Goal: Information Seeking & Learning: Learn about a topic

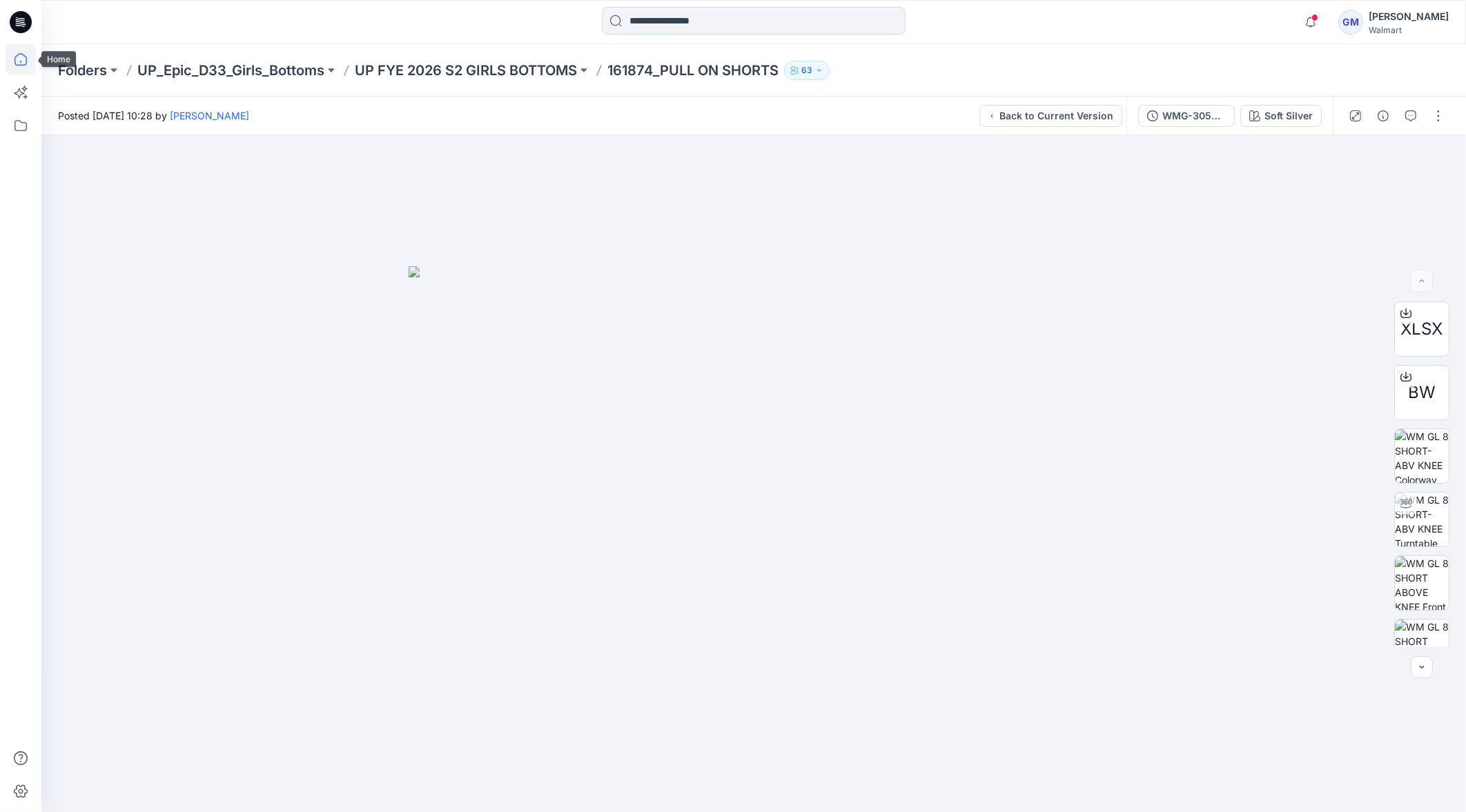
click at [18, 53] on icon at bounding box center [21, 59] width 31 height 31
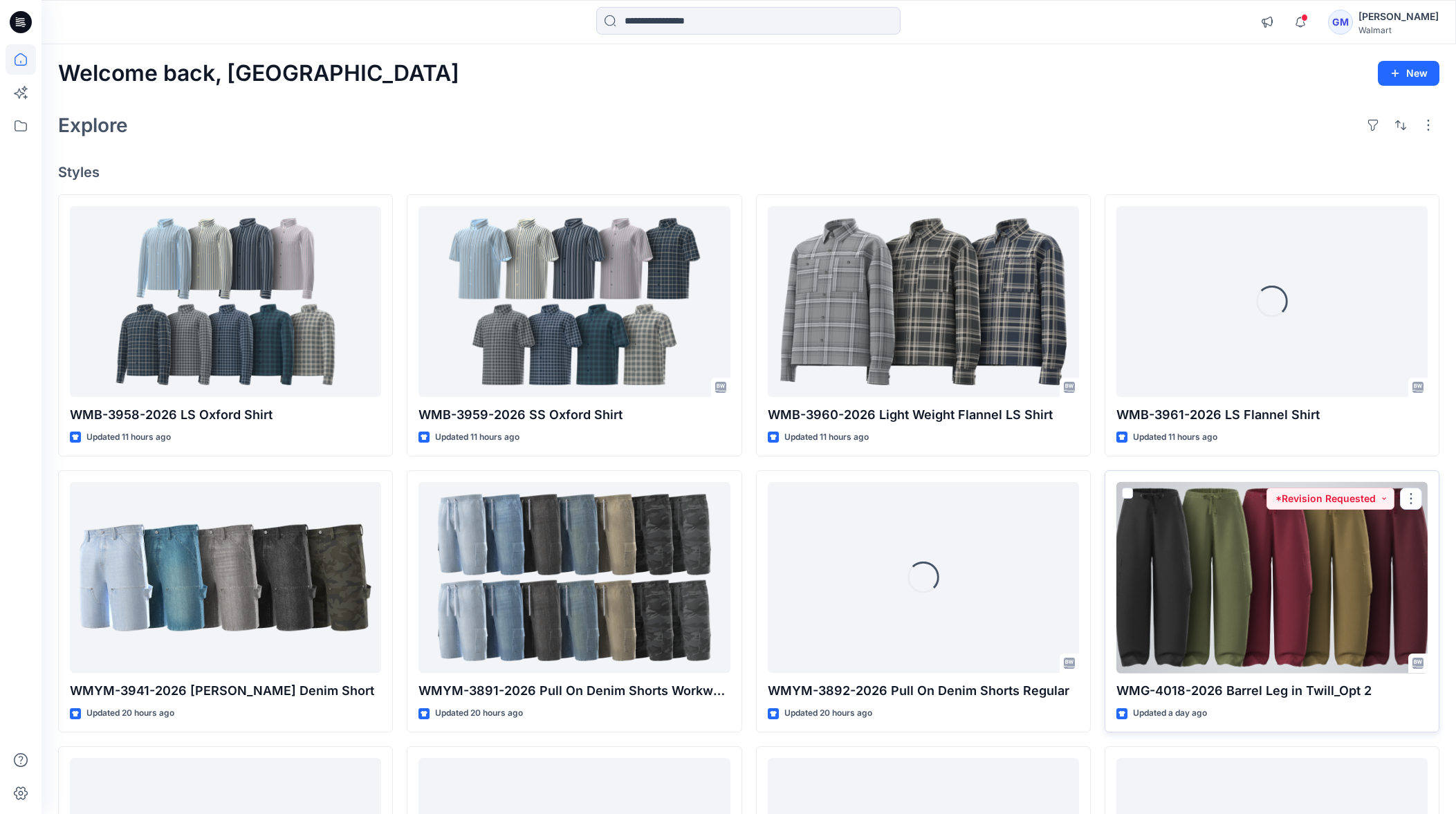
click at [1239, 576] on div at bounding box center [1273, 579] width 311 height 192
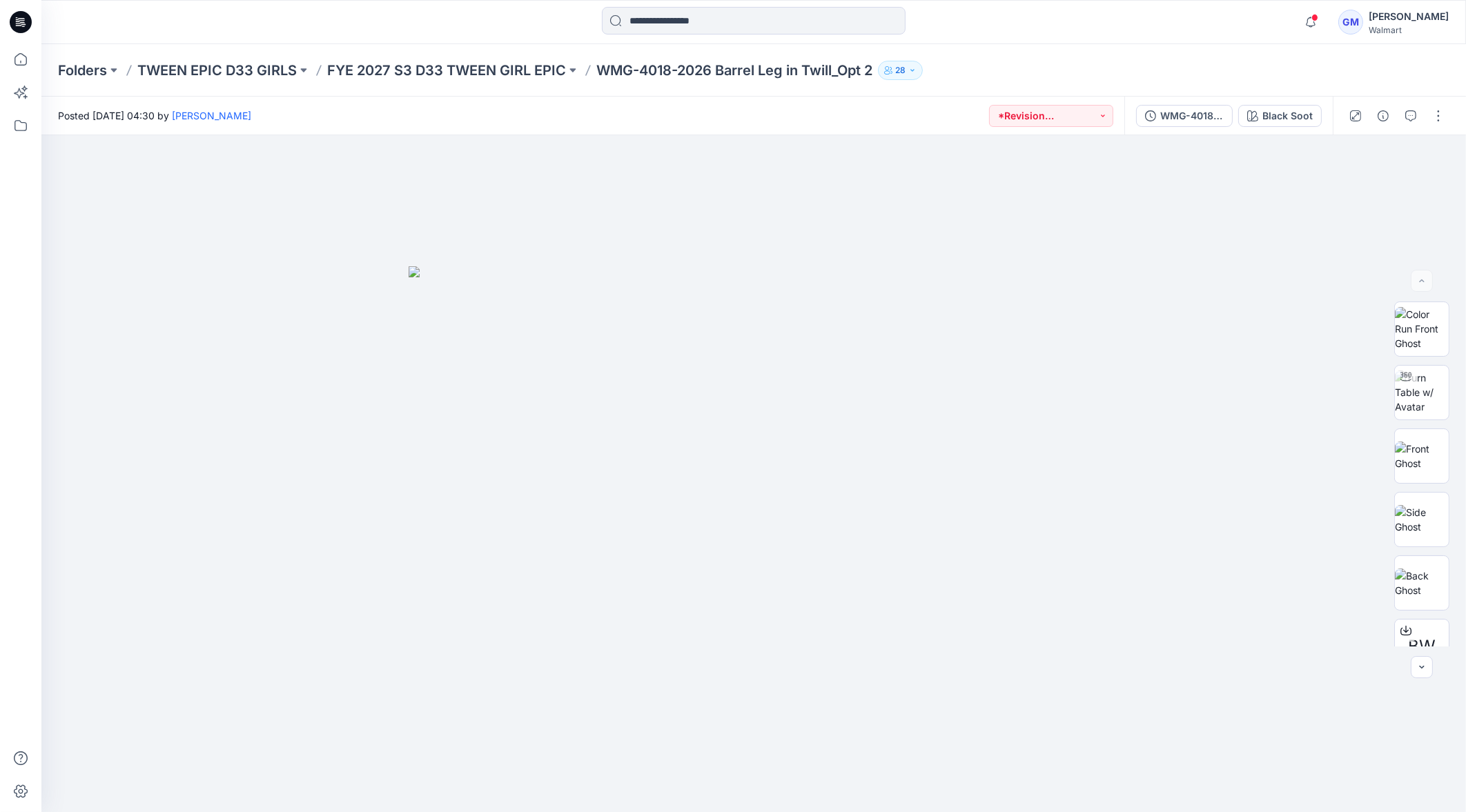
click at [538, 2] on div "Notifications Your style DM15_WML-4028-2026 Printed Denim Jacket has been updat…" at bounding box center [754, 22] width 1425 height 44
click at [704, 29] on input at bounding box center [753, 21] width 304 height 28
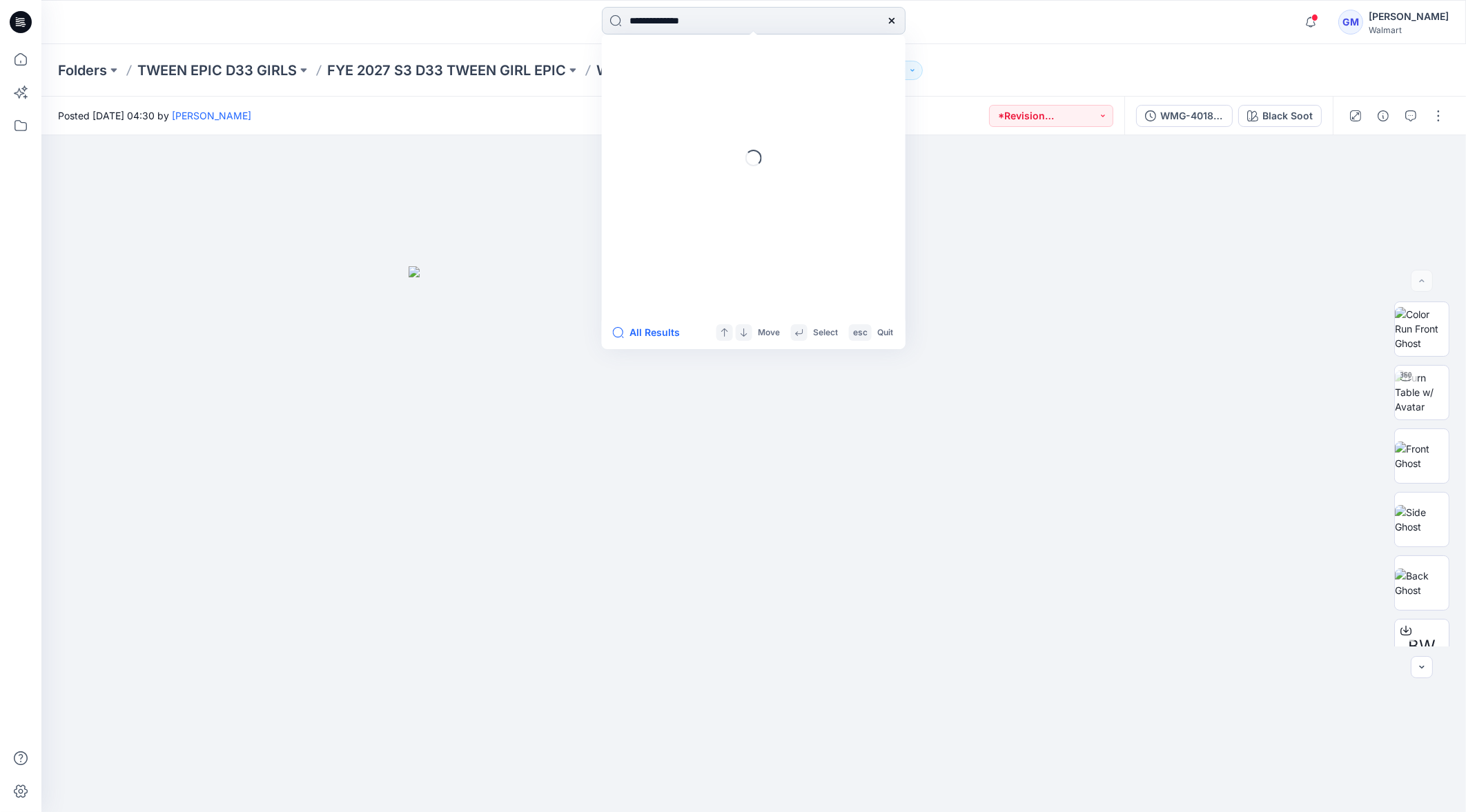
type input "**********"
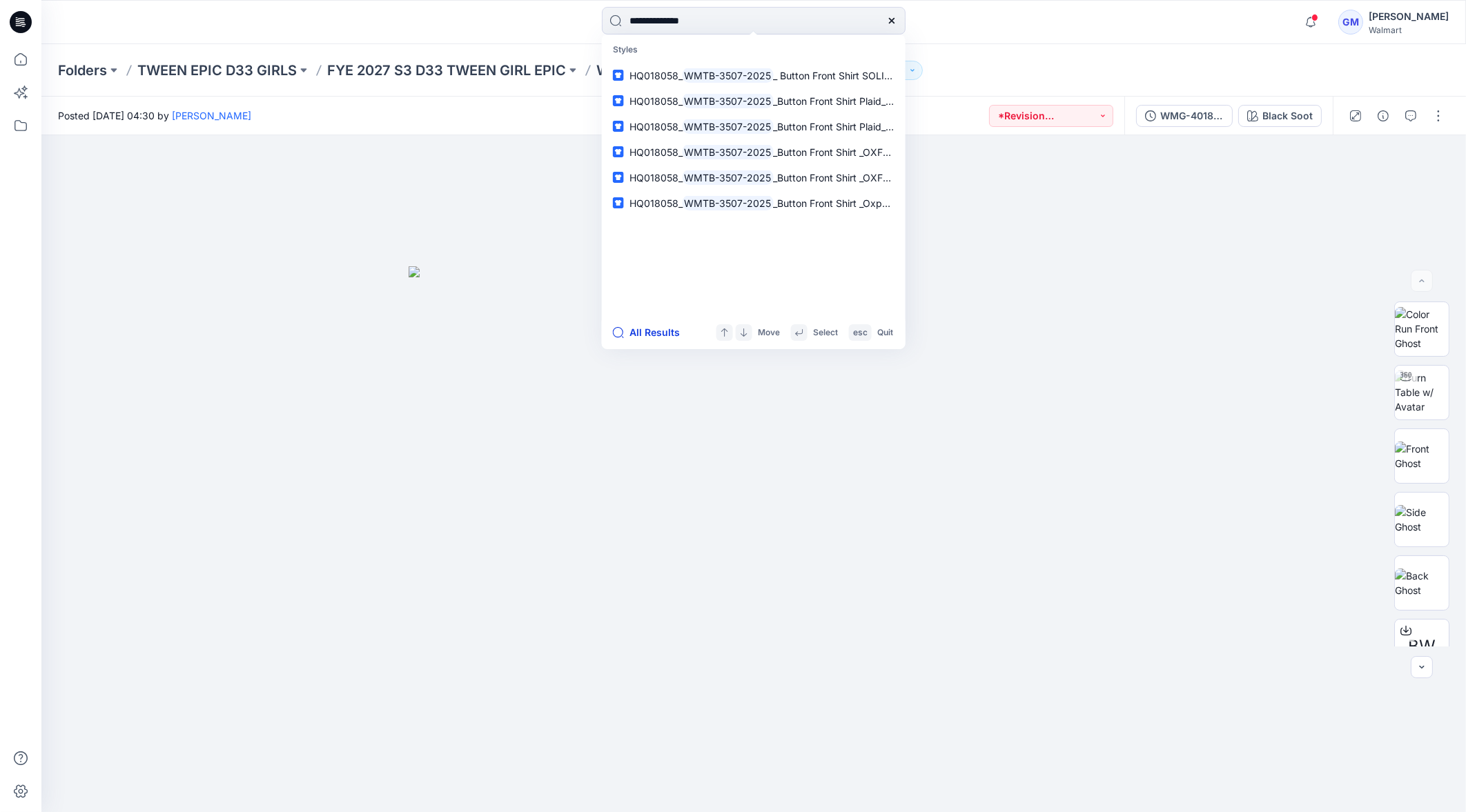
click at [666, 339] on button "All Results" at bounding box center [651, 332] width 76 height 17
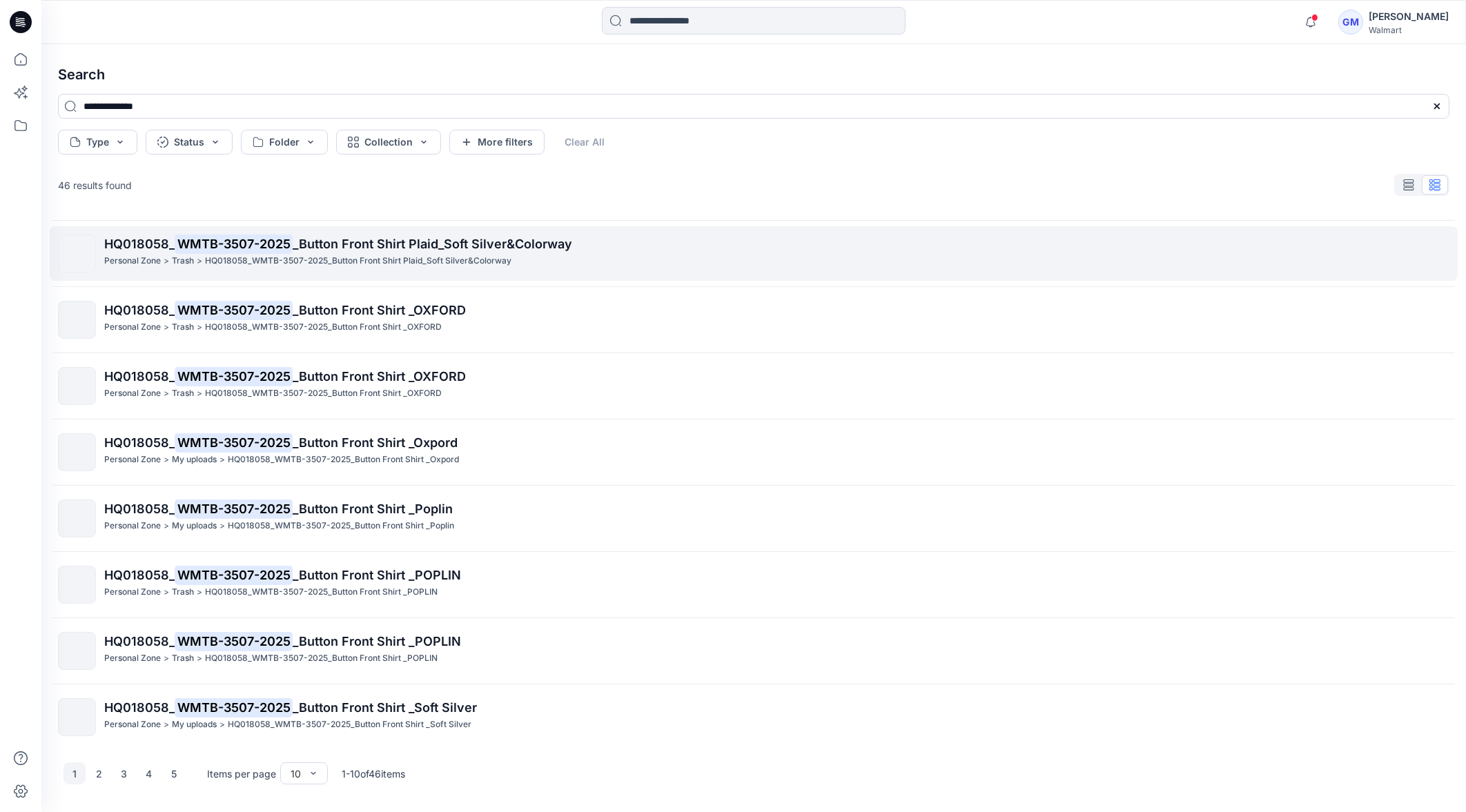
scroll to position [130, 0]
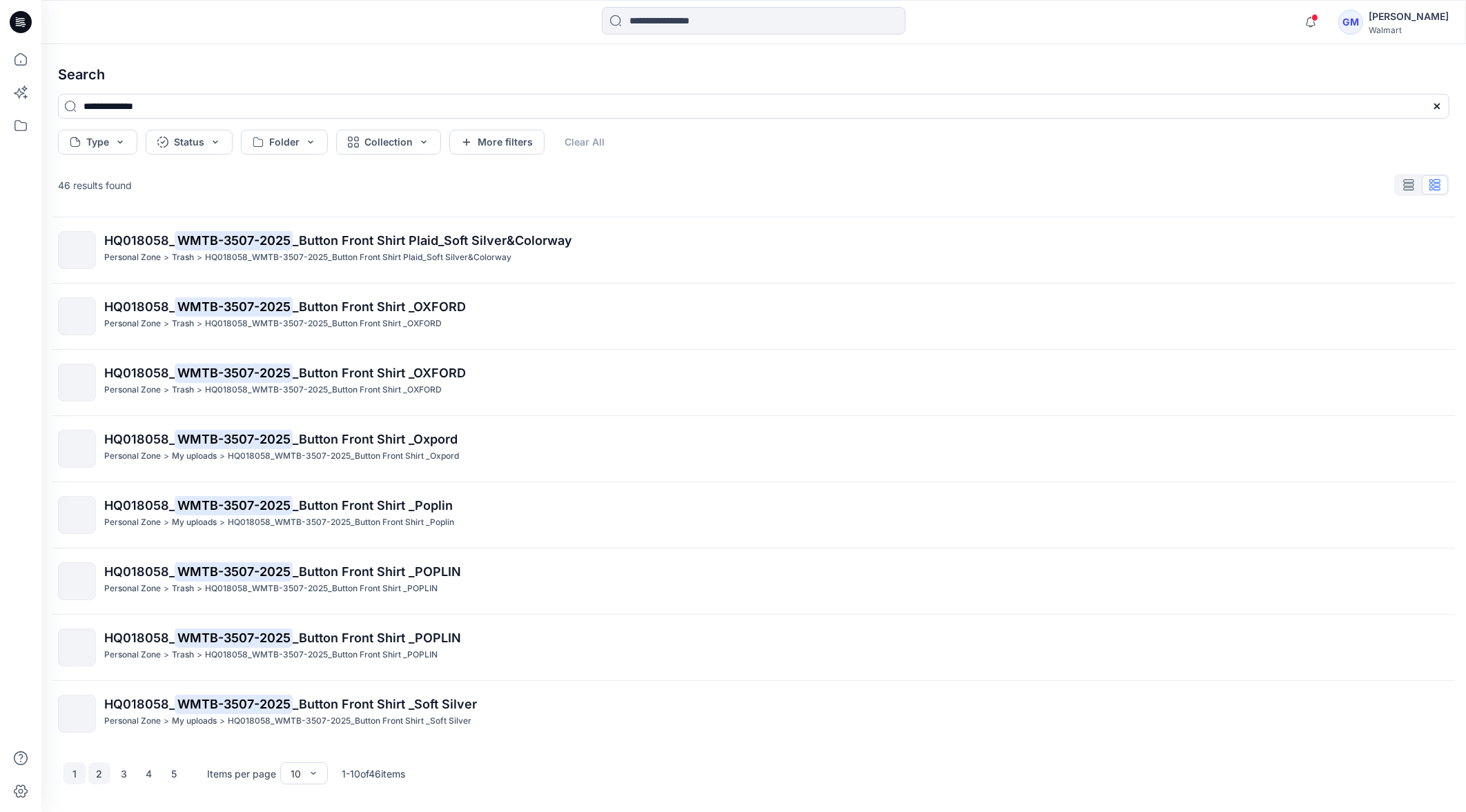
click at [97, 780] on button "2" at bounding box center [100, 774] width 22 height 22
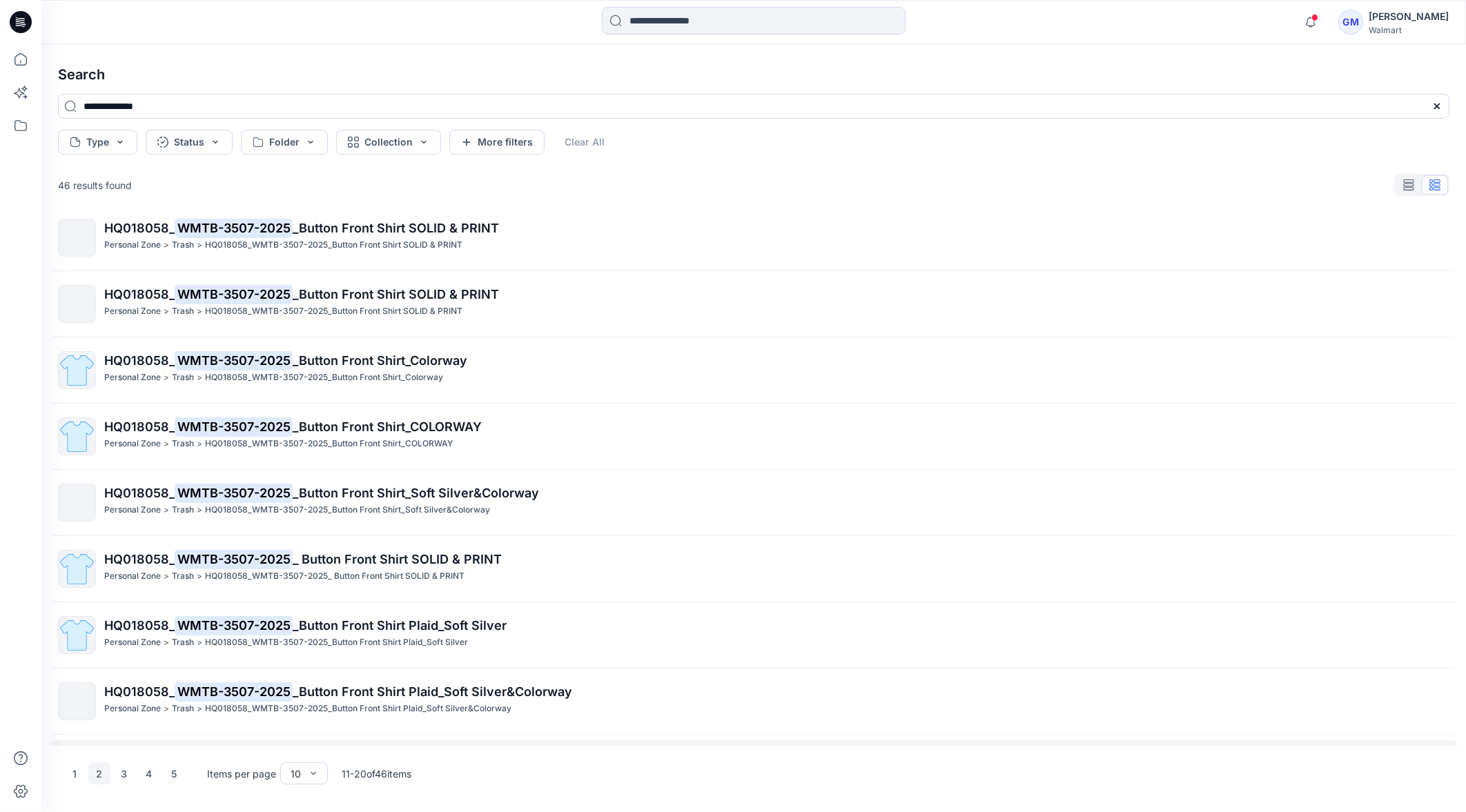
scroll to position [0, 0]
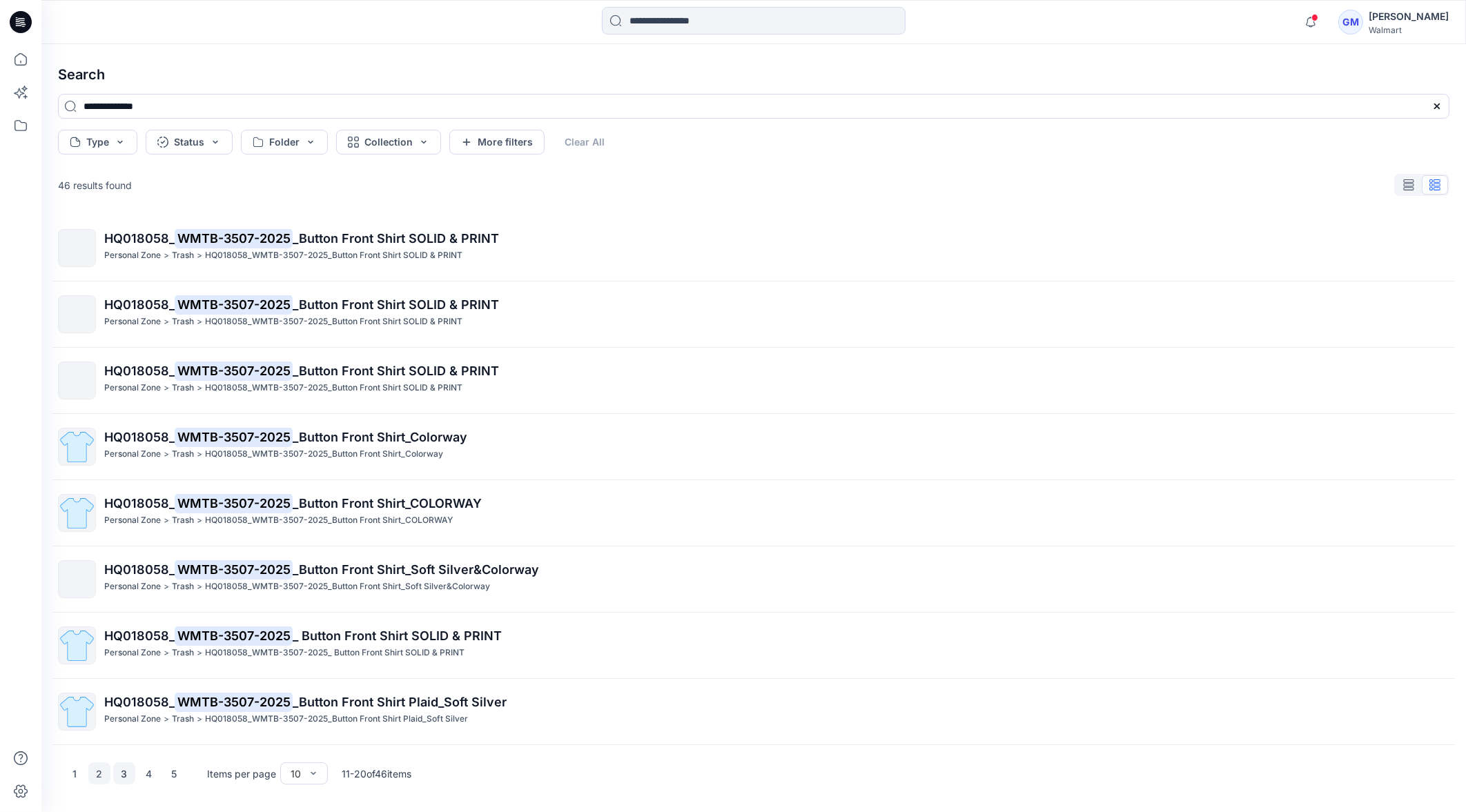
click at [118, 774] on button "3" at bounding box center [124, 774] width 22 height 22
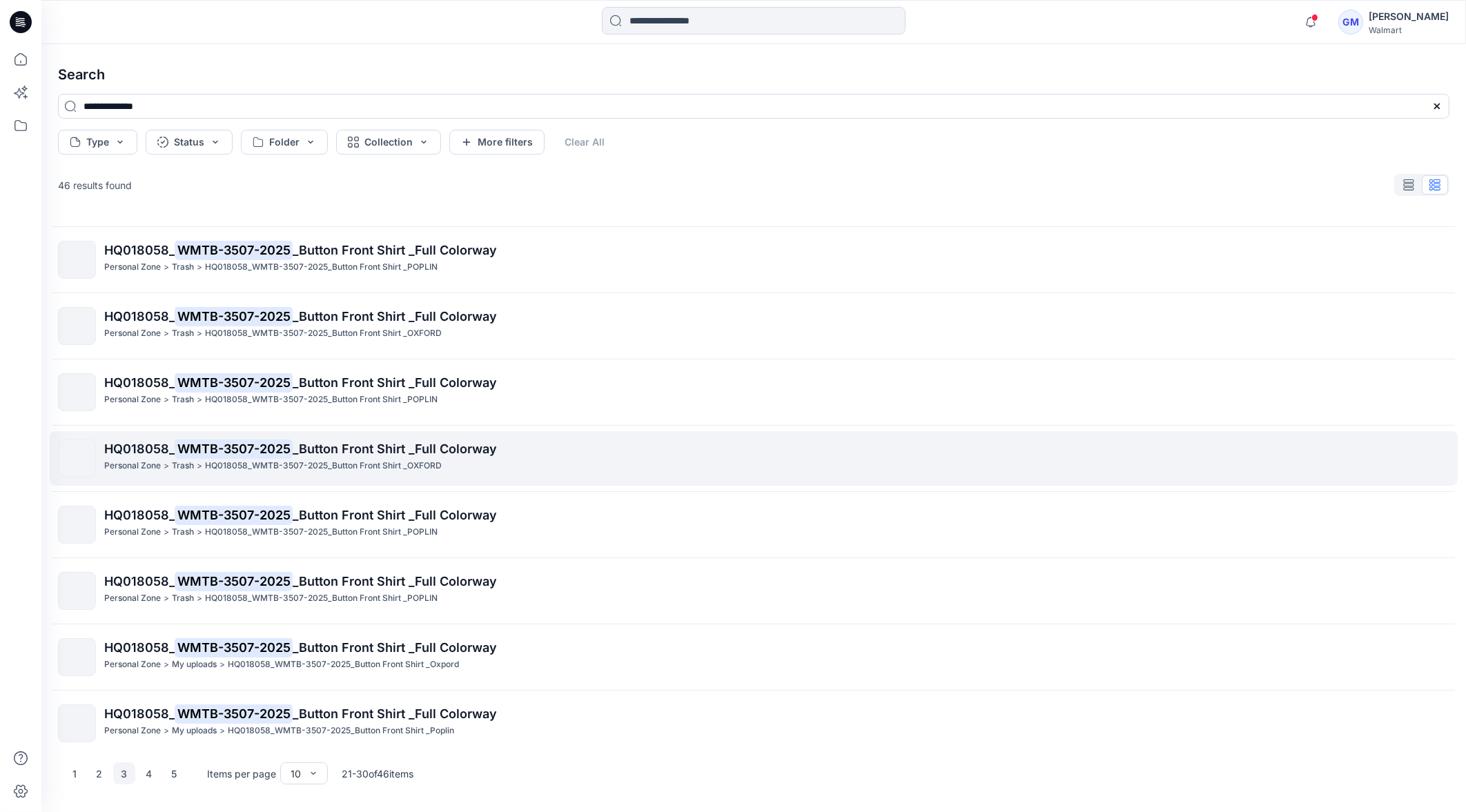
scroll to position [130, 0]
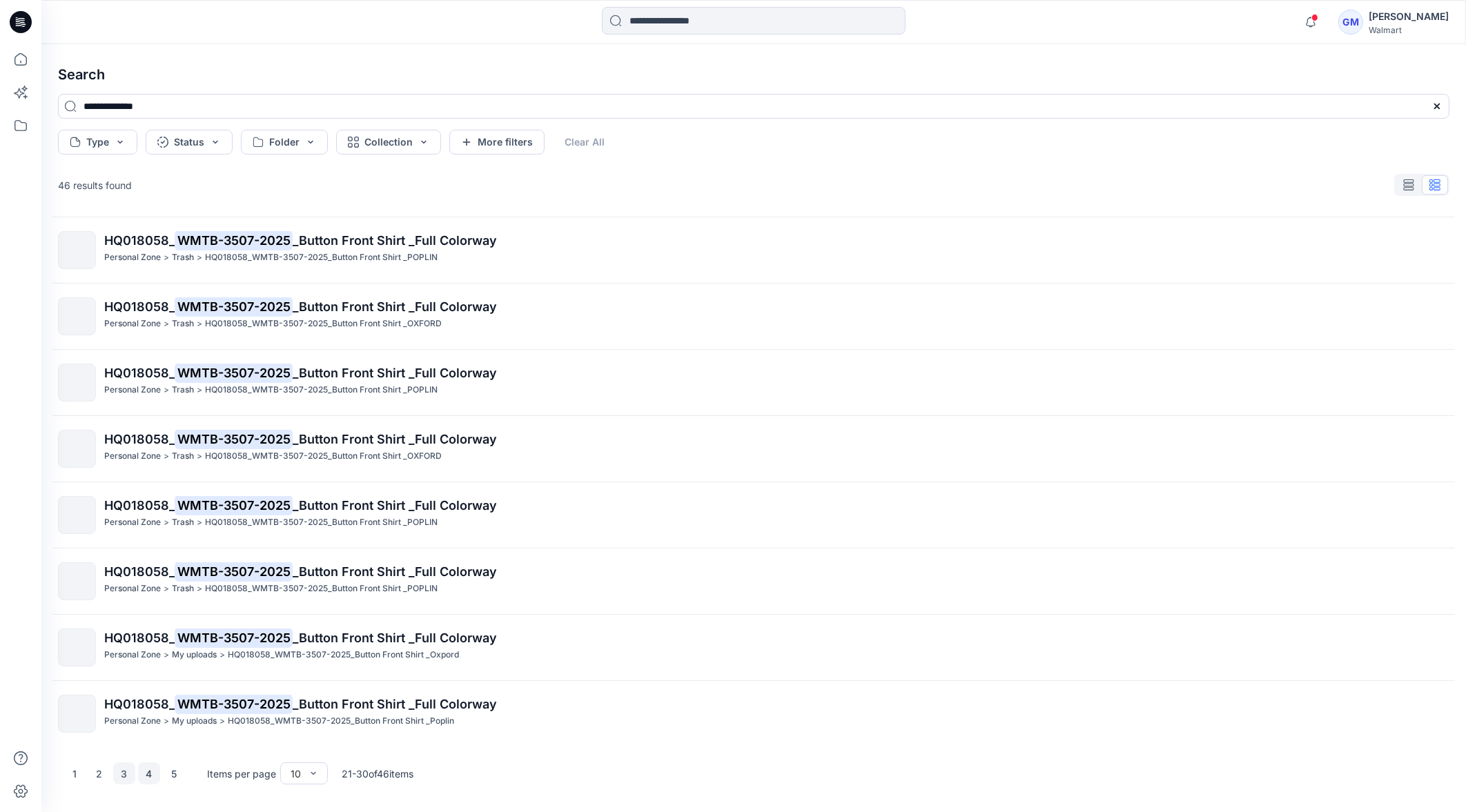
click at [147, 776] on button "4" at bounding box center [149, 774] width 22 height 22
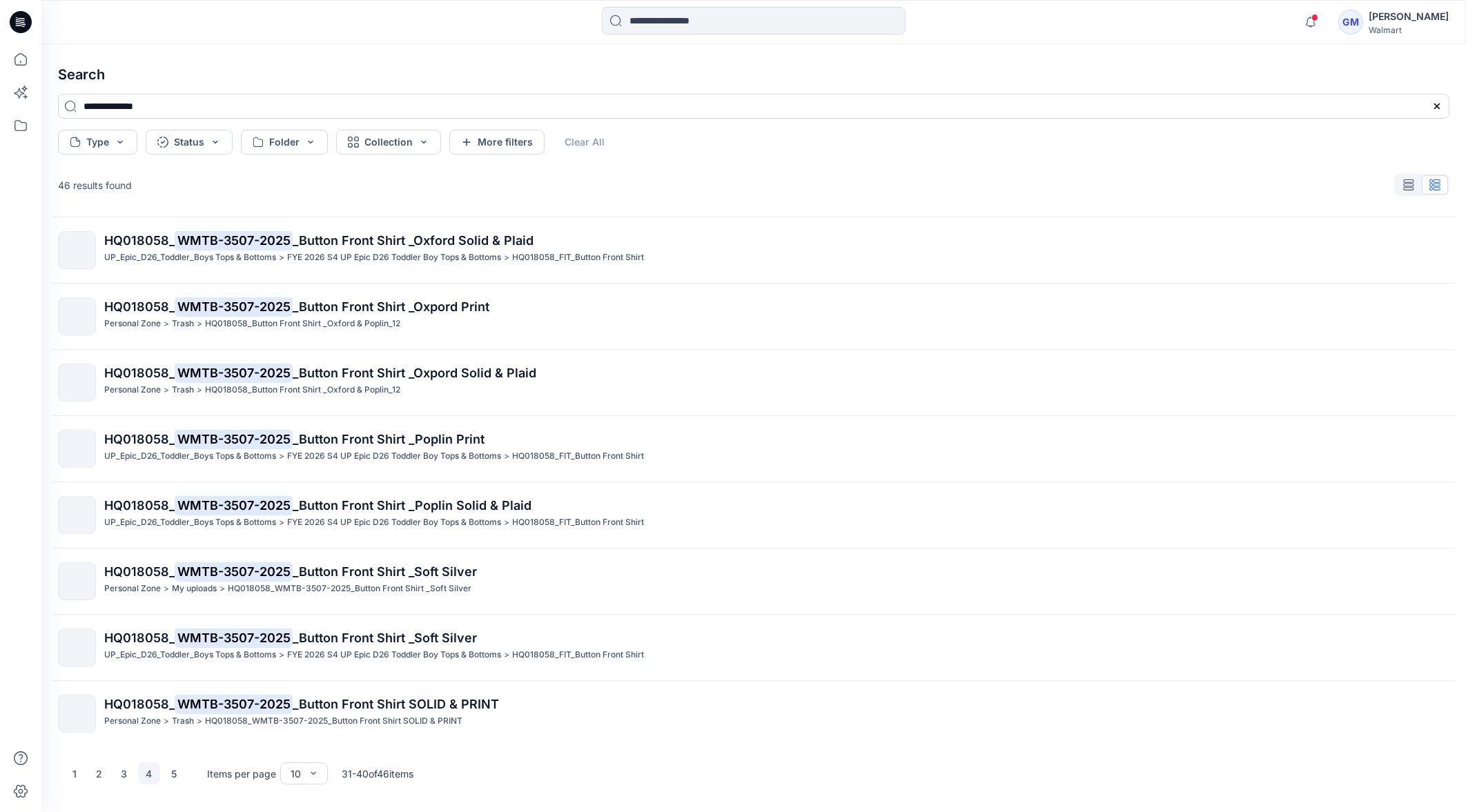
scroll to position [0, 0]
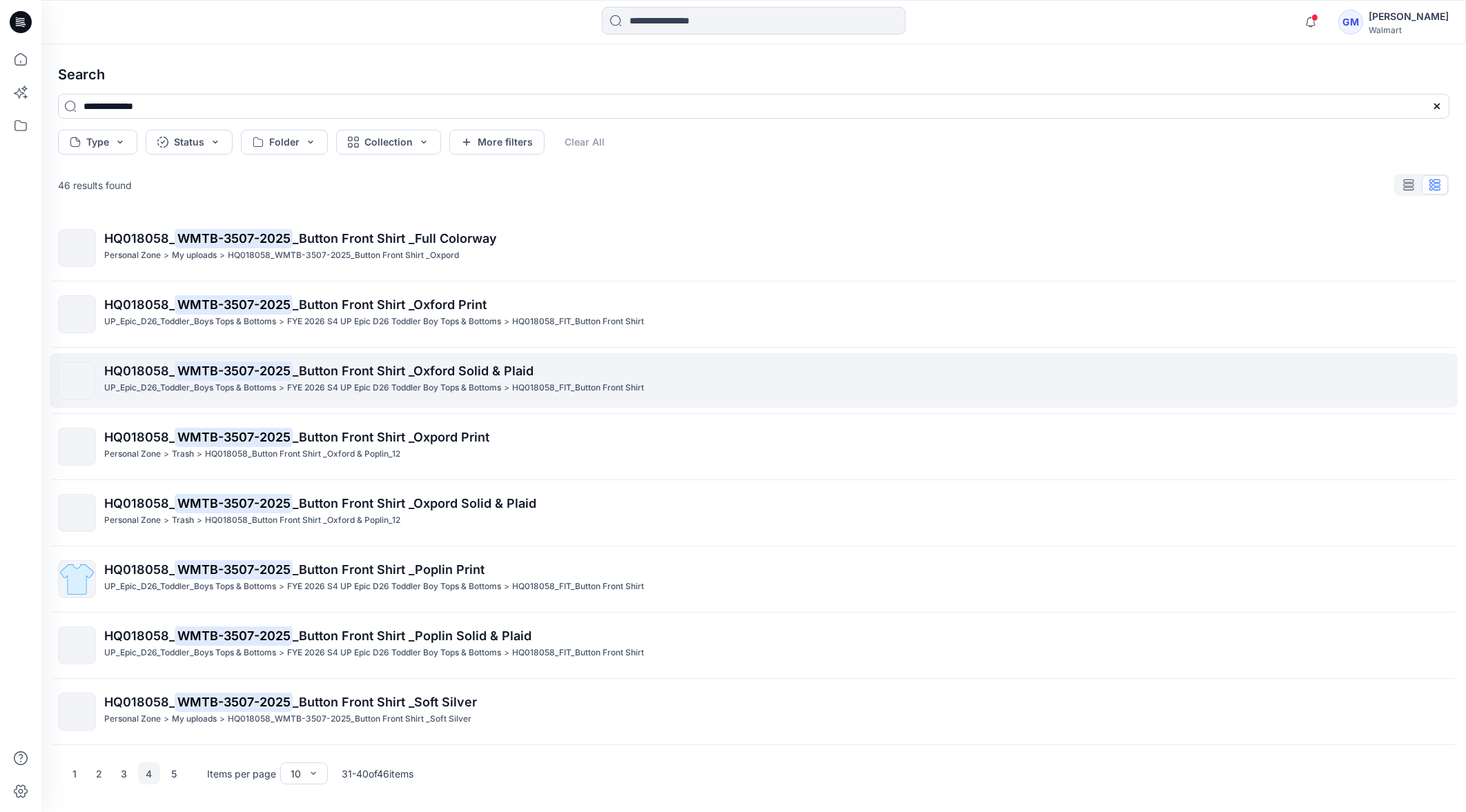
click at [166, 380] on p "HQ018058_ WMTB-3507-2025 _Button Front Shirt _Oxford Solid & Plaid" at bounding box center [776, 371] width 1345 height 19
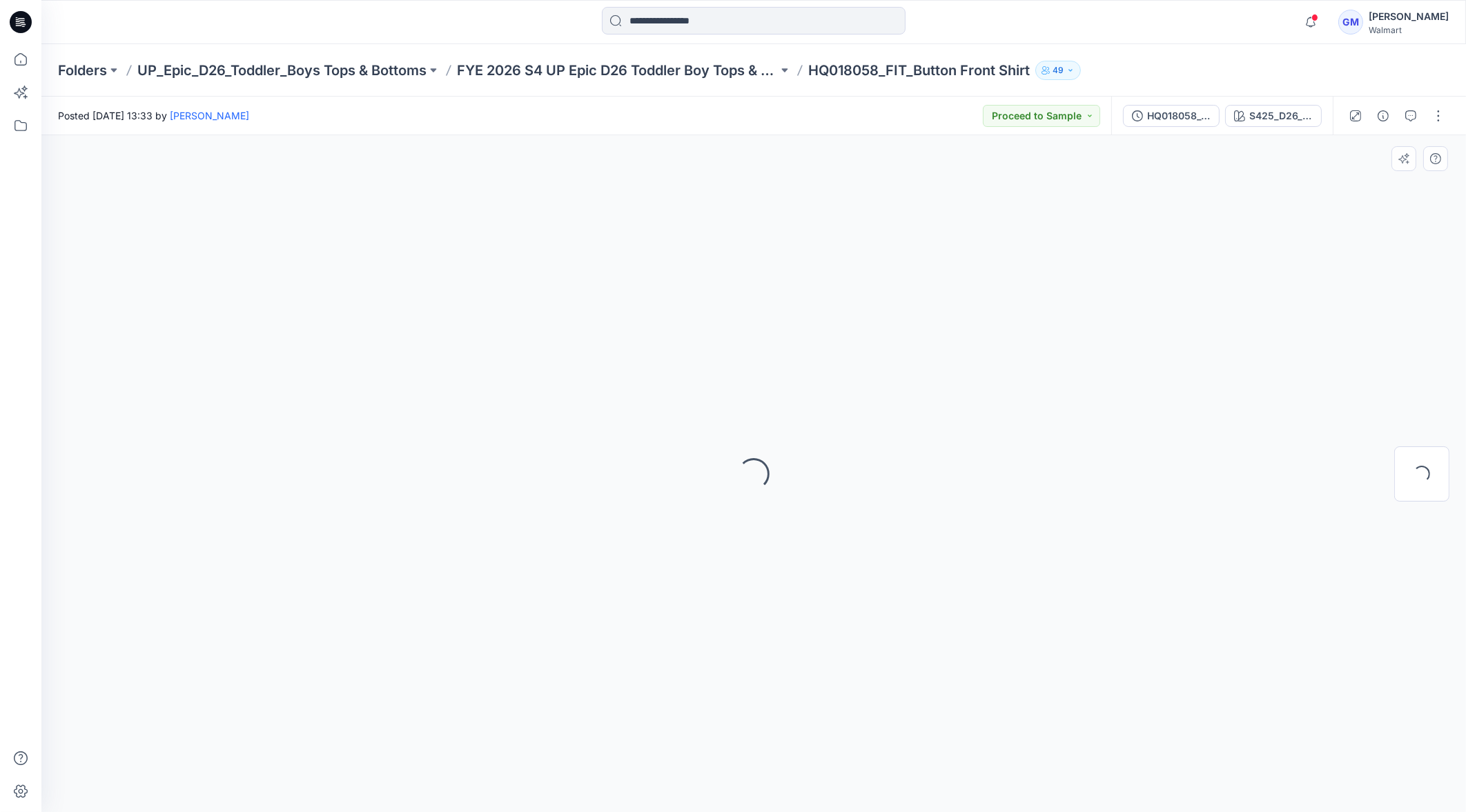
click at [939, 295] on div "Loading..." at bounding box center [754, 474] width 1425 height 678
click at [808, 393] on div "Loading..." at bounding box center [754, 474] width 1425 height 678
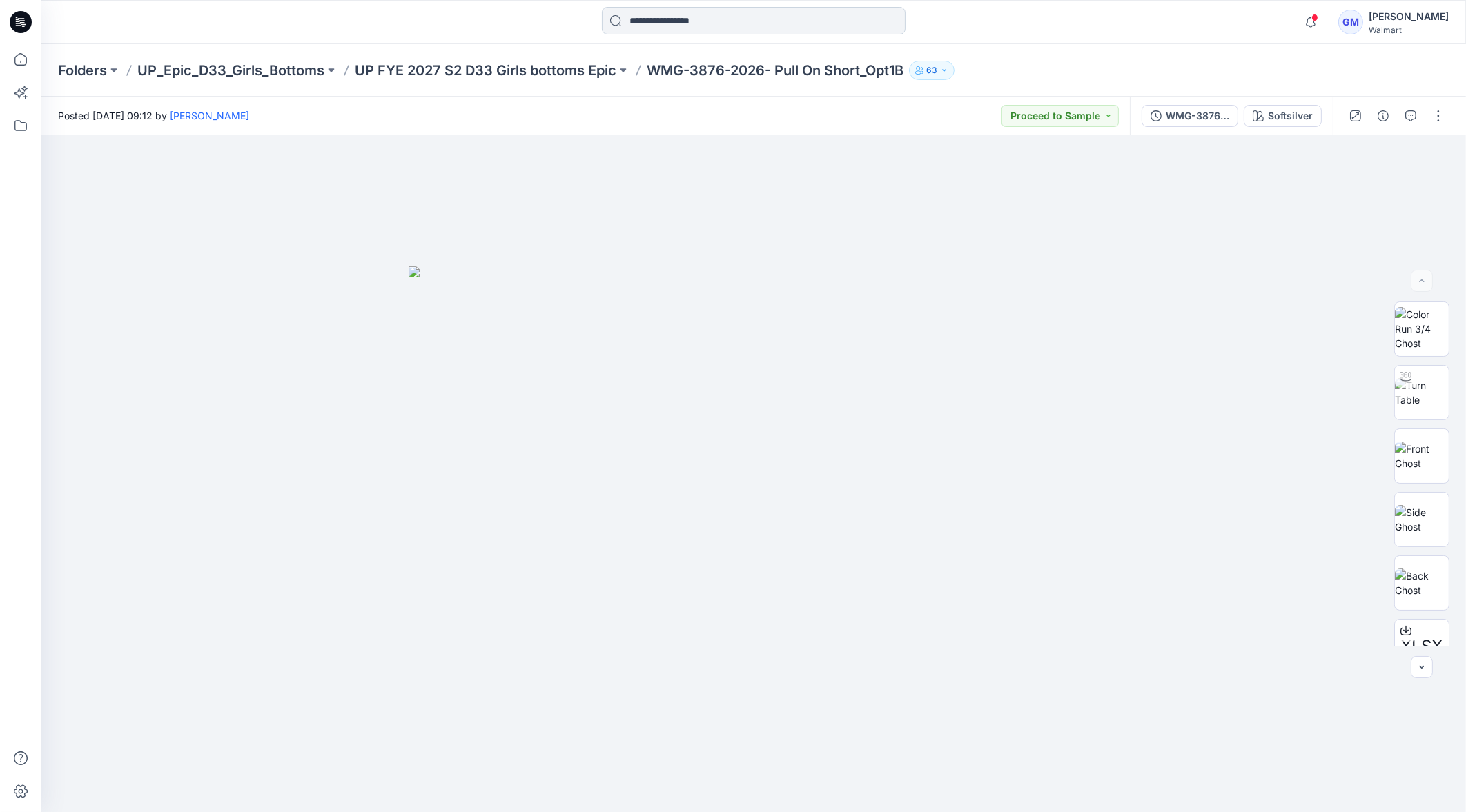
drag, startPoint x: 0, startPoint y: 0, endPoint x: 700, endPoint y: 18, distance: 700.2
click at [700, 18] on input at bounding box center [753, 21] width 304 height 28
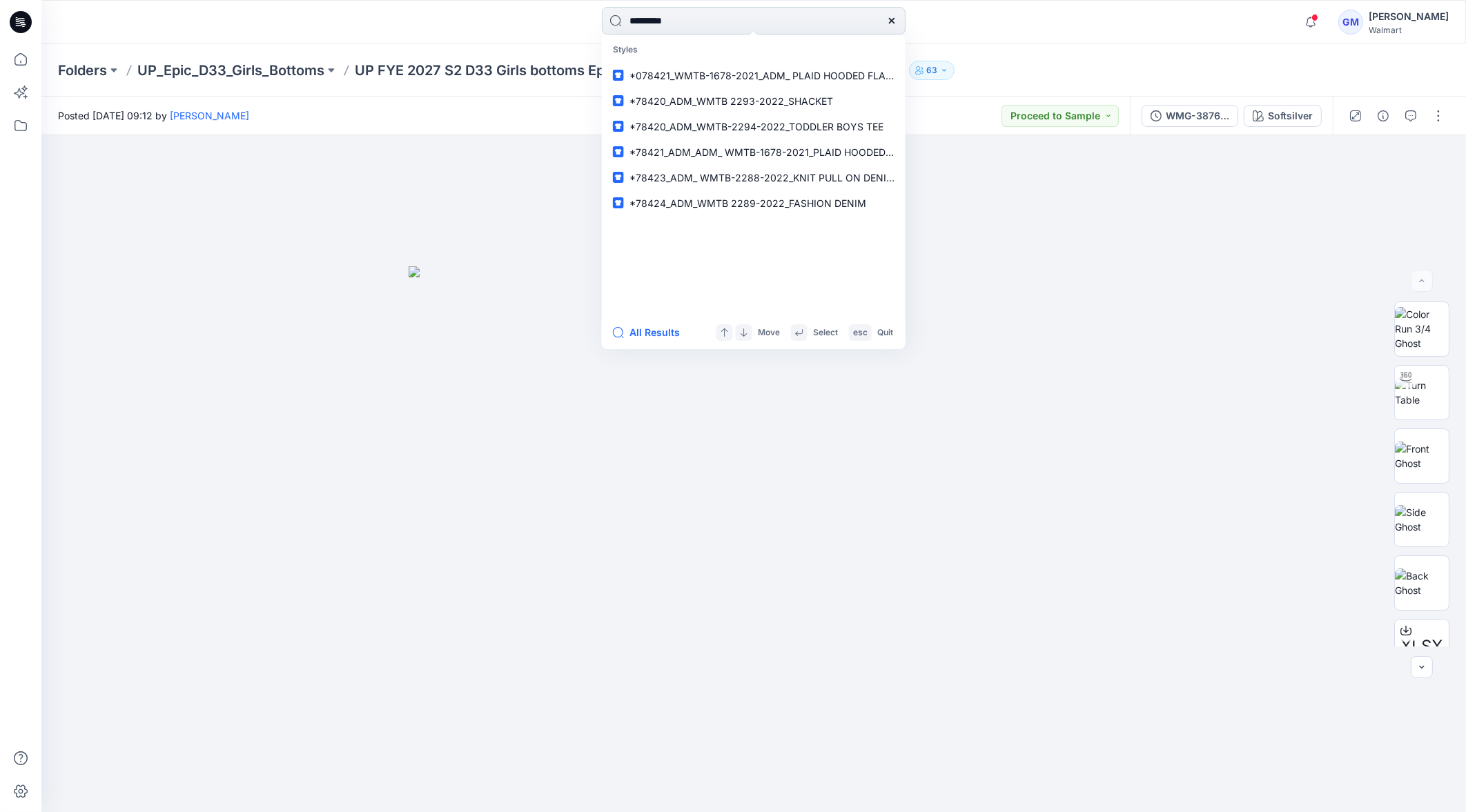
type input "*********"
click at [668, 335] on button "All Results" at bounding box center [651, 332] width 76 height 17
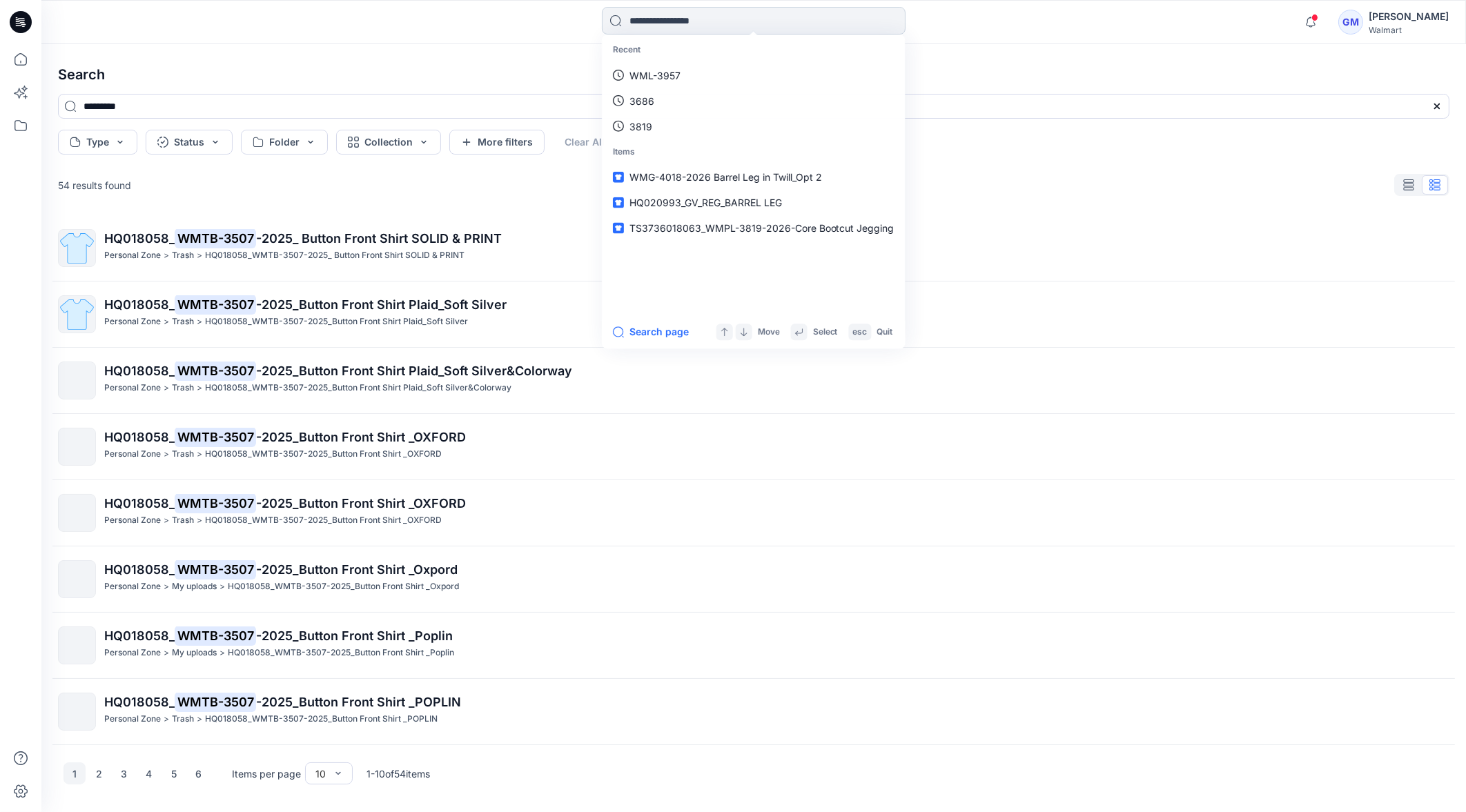
click at [715, 26] on input at bounding box center [753, 21] width 304 height 28
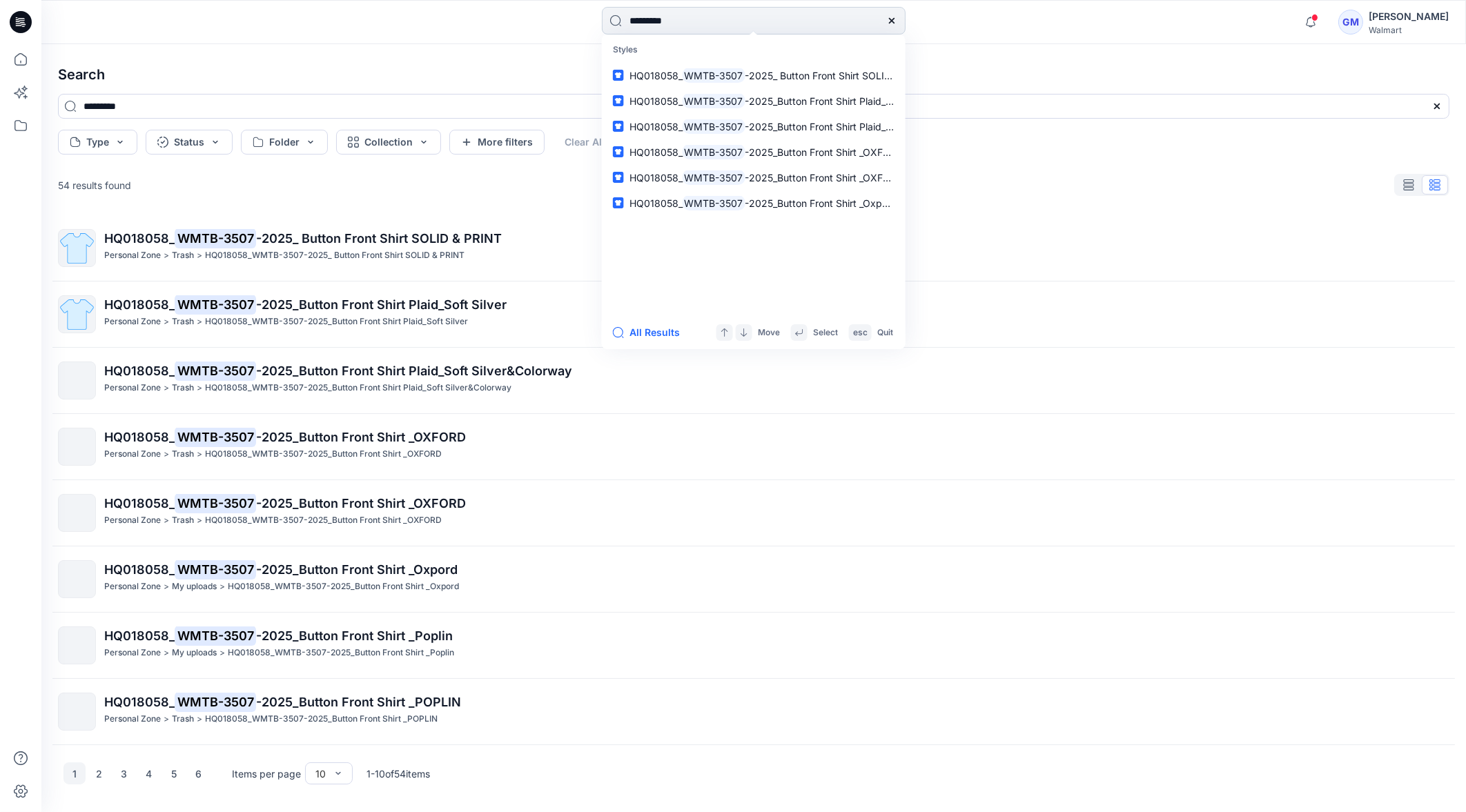
click at [763, 24] on input "*********" at bounding box center [753, 21] width 304 height 28
type input "**********"
click at [650, 334] on button "All Results" at bounding box center [651, 332] width 76 height 17
type input "**********"
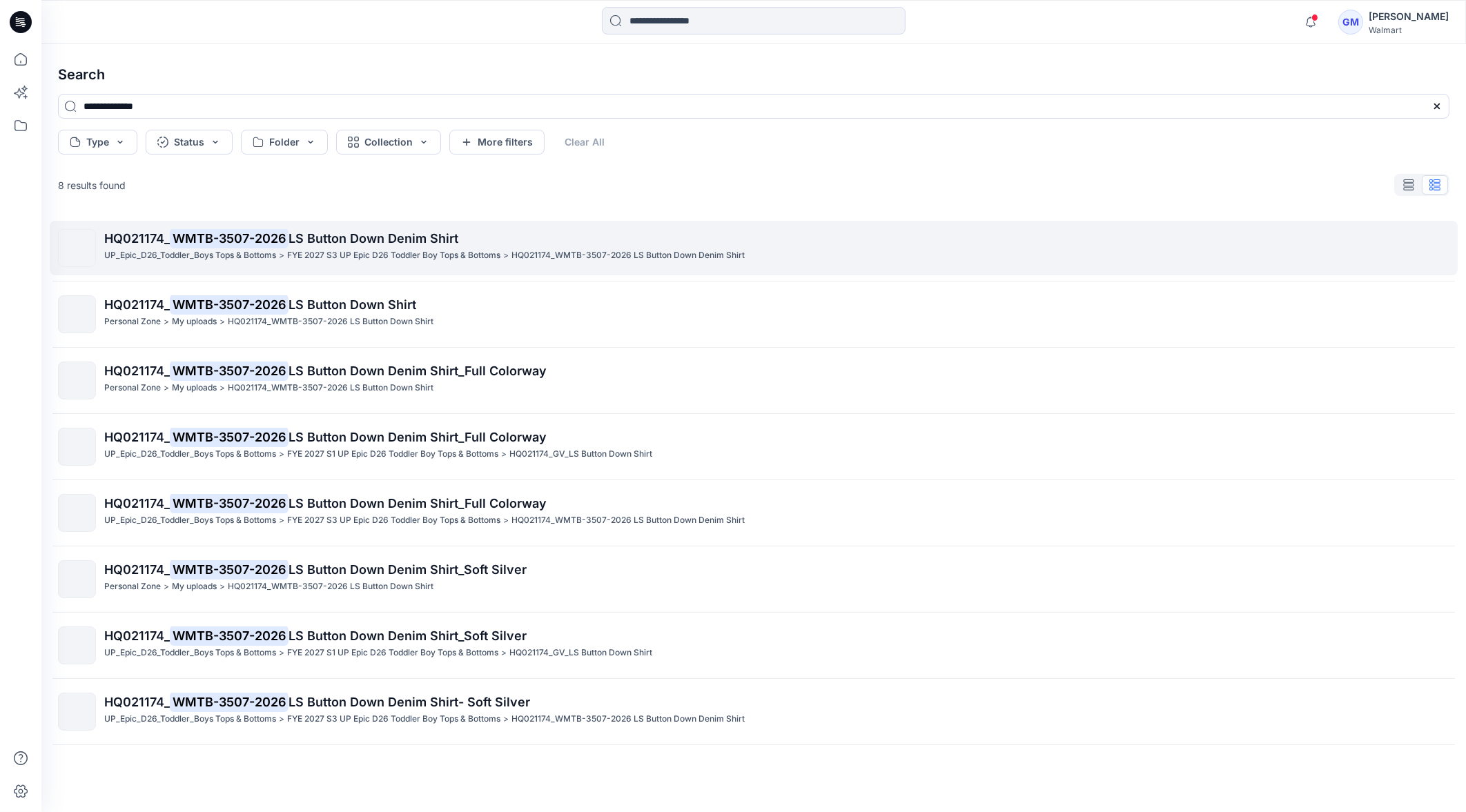
click at [429, 247] on p "HQ021174_ WMTB-3507-2026 LS Button Down Denim Shirt" at bounding box center [776, 238] width 1345 height 19
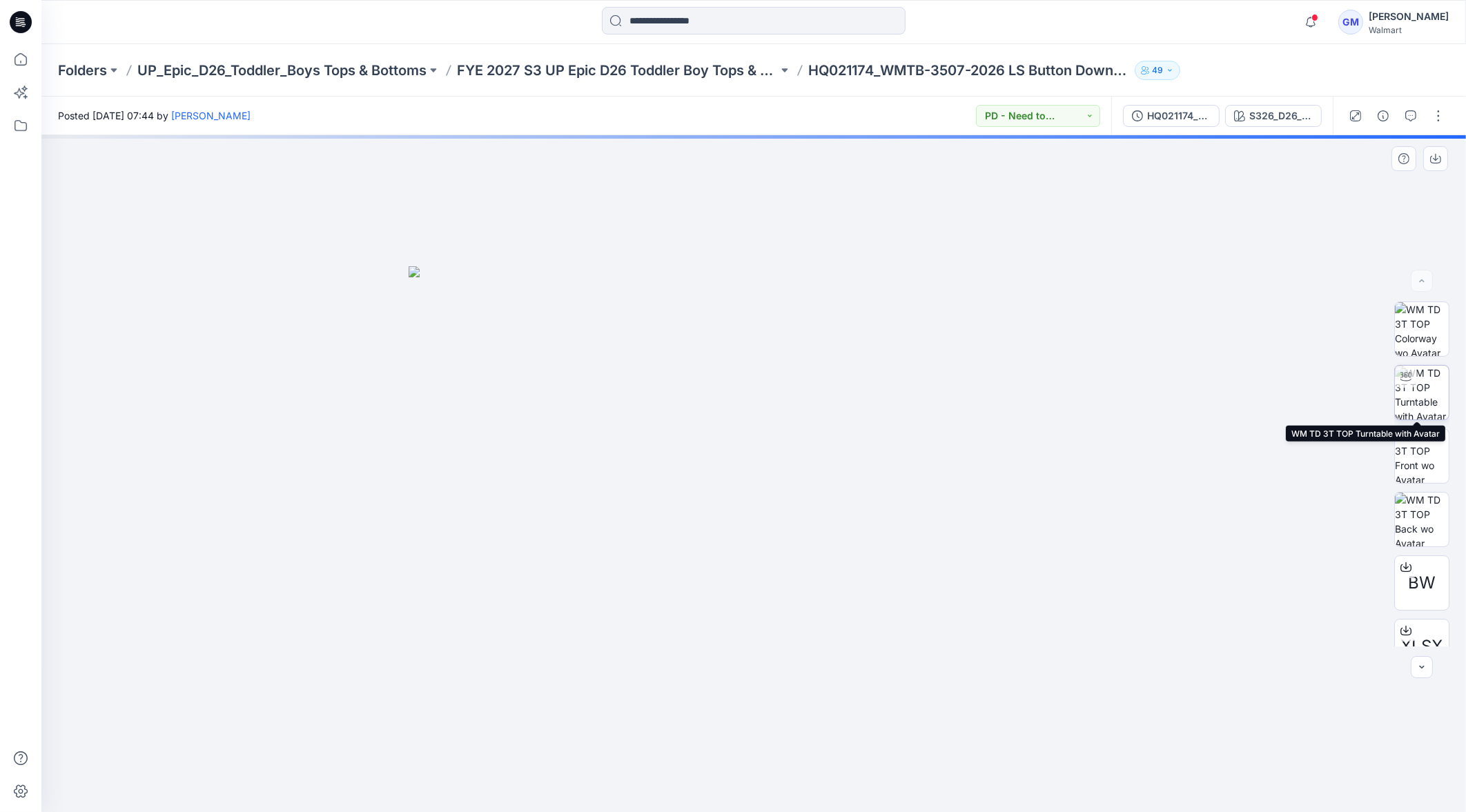
click at [1426, 386] on img at bounding box center [1422, 393] width 54 height 54
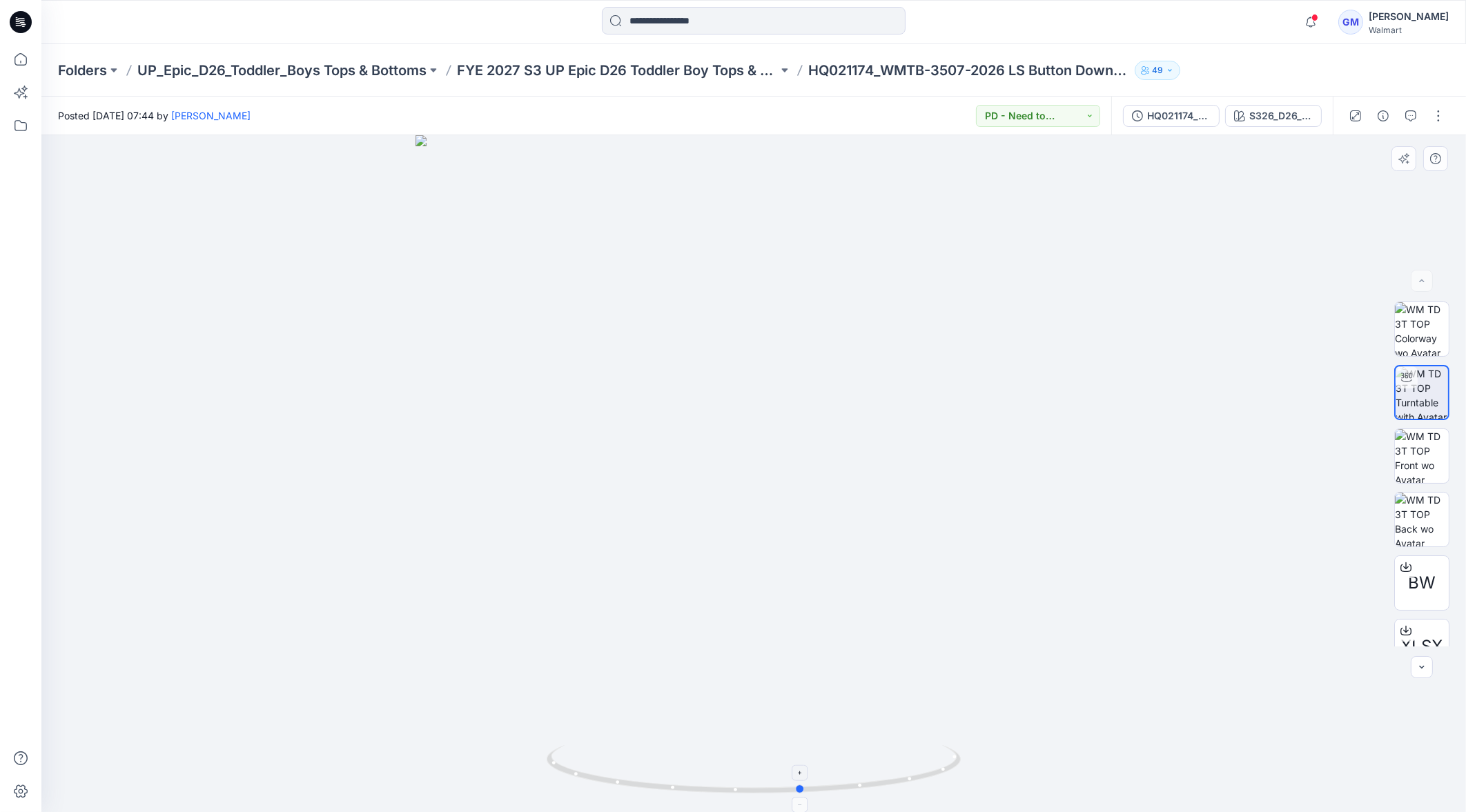
drag, startPoint x: 942, startPoint y: 772, endPoint x: 576, endPoint y: 758, distance: 366.3
click at [576, 758] on icon at bounding box center [755, 771] width 418 height 52
